Goal: Task Accomplishment & Management: Use online tool/utility

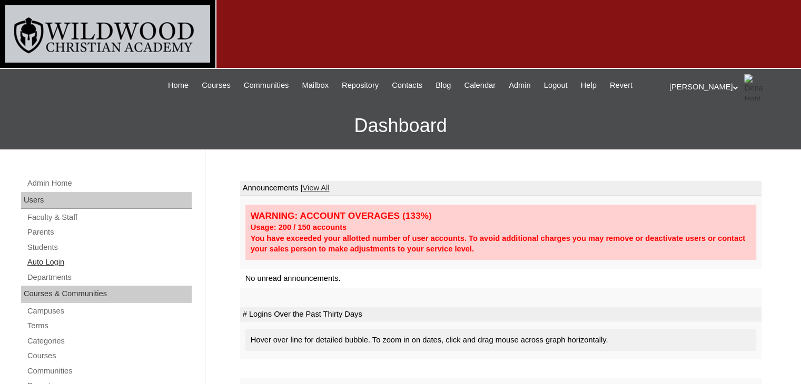
click at [56, 262] on link "Auto Login" at bounding box center [108, 262] width 165 height 13
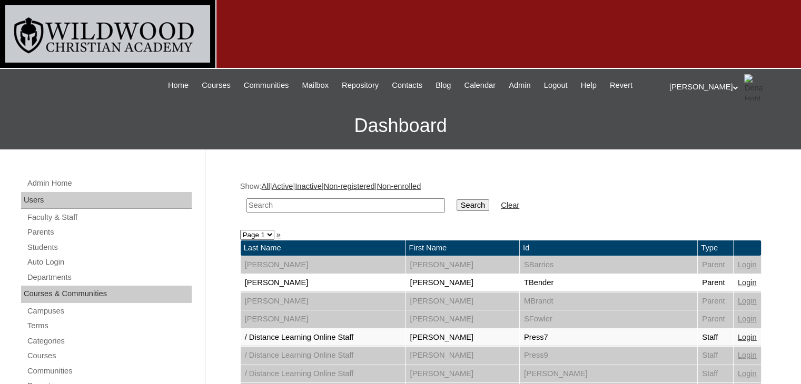
click at [273, 207] on input "text" at bounding box center [345, 206] width 199 height 14
type input "[PERSON_NAME]"
click at [457, 206] on input "Search" at bounding box center [473, 206] width 33 height 12
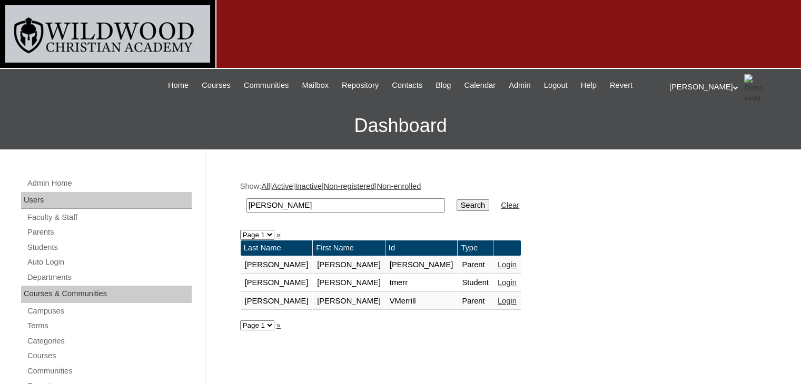
click at [498, 299] on link "Login" at bounding box center [507, 301] width 19 height 8
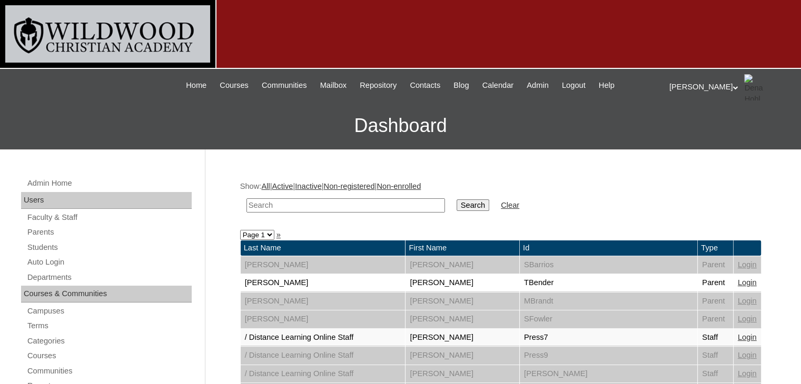
click at [300, 205] on input "text" at bounding box center [345, 206] width 199 height 14
type input "merrill"
click at [457, 208] on input "Search" at bounding box center [473, 206] width 33 height 12
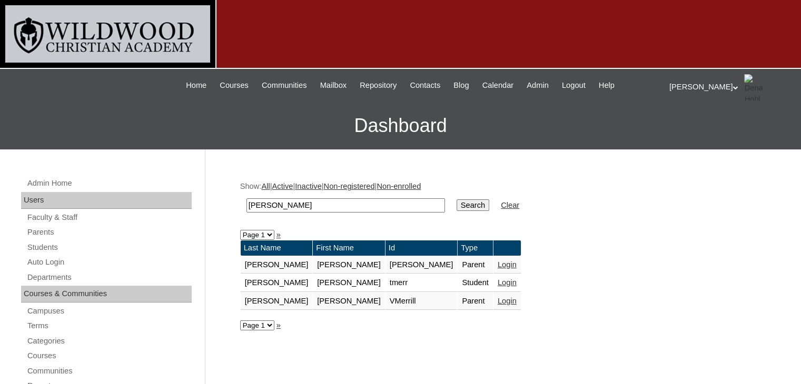
click at [498, 265] on link "Login" at bounding box center [507, 265] width 19 height 8
